Goal: Information Seeking & Learning: Learn about a topic

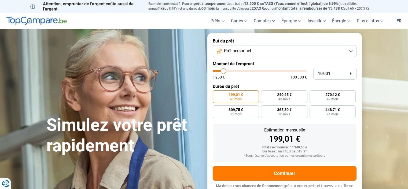
type input "43 000"
type input "43000"
click at [253, 70] on input "range" at bounding box center [260, 71] width 94 height 2
radio input "false"
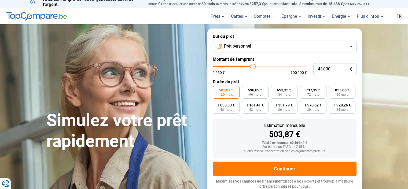
scroll to position [5, 0]
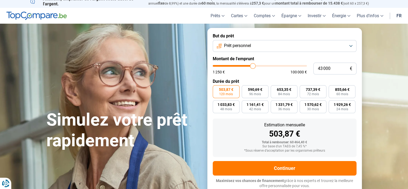
type input "78 000"
type input "78000"
click at [284, 65] on input "range" at bounding box center [260, 66] width 94 height 2
type input "94 000"
type input "94000"
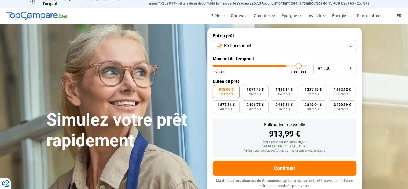
click at [298, 65] on input "range" at bounding box center [260, 66] width 94 height 2
type input "100 000"
type input "100000"
click at [306, 66] on input "range" at bounding box center [260, 66] width 94 height 2
type input "47 500"
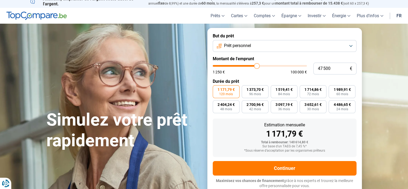
type input "47500"
click at [257, 65] on input "range" at bounding box center [260, 66] width 94 height 2
